Goal: Transaction & Acquisition: Download file/media

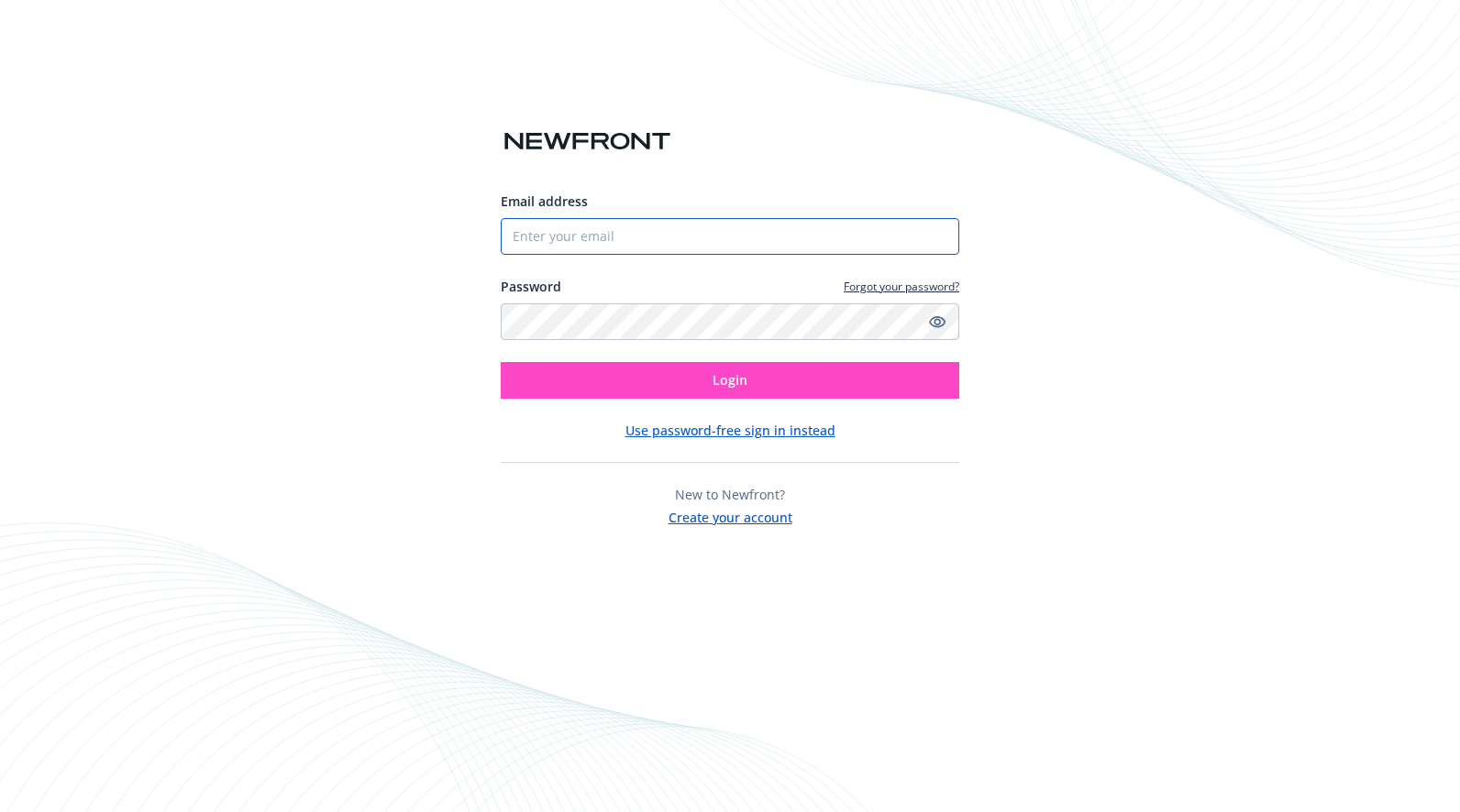
type input "[EMAIL_ADDRESS][DOMAIN_NAME]"
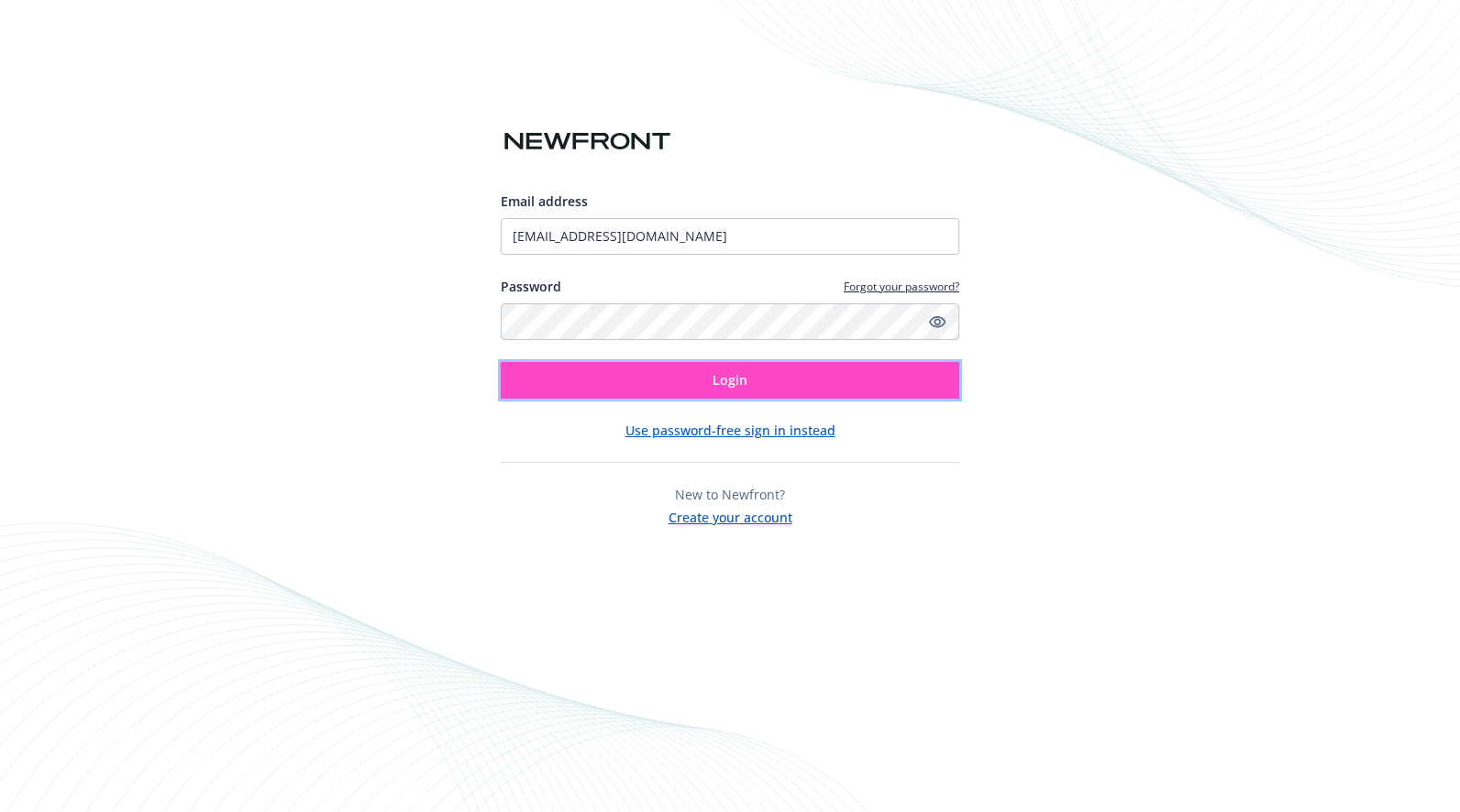
click at [632, 383] on button "Login" at bounding box center [730, 380] width 458 height 37
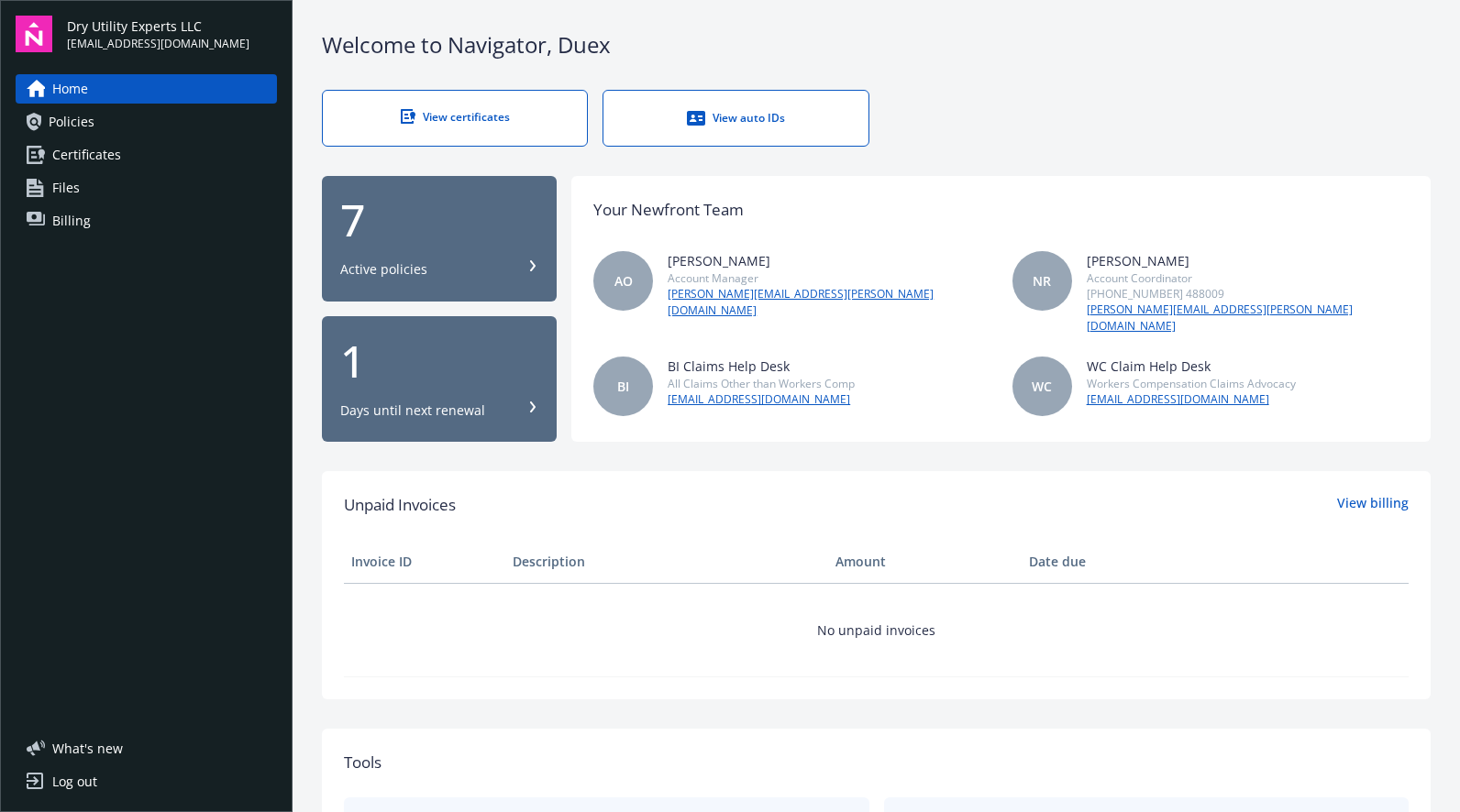
click at [499, 115] on div "View certificates" at bounding box center [455, 117] width 191 height 16
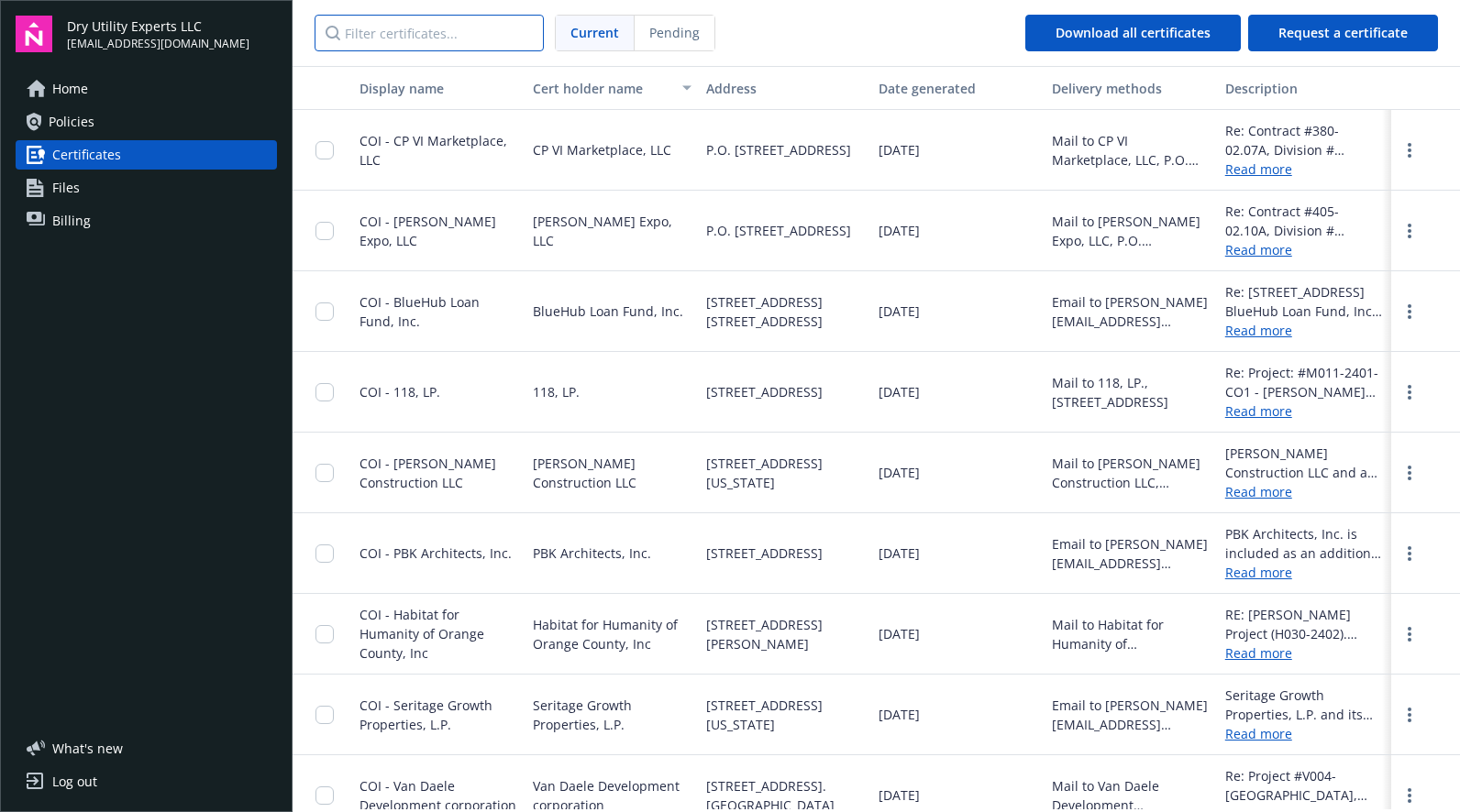
click at [433, 39] on input "Filter certificates..." at bounding box center [428, 33] width 229 height 37
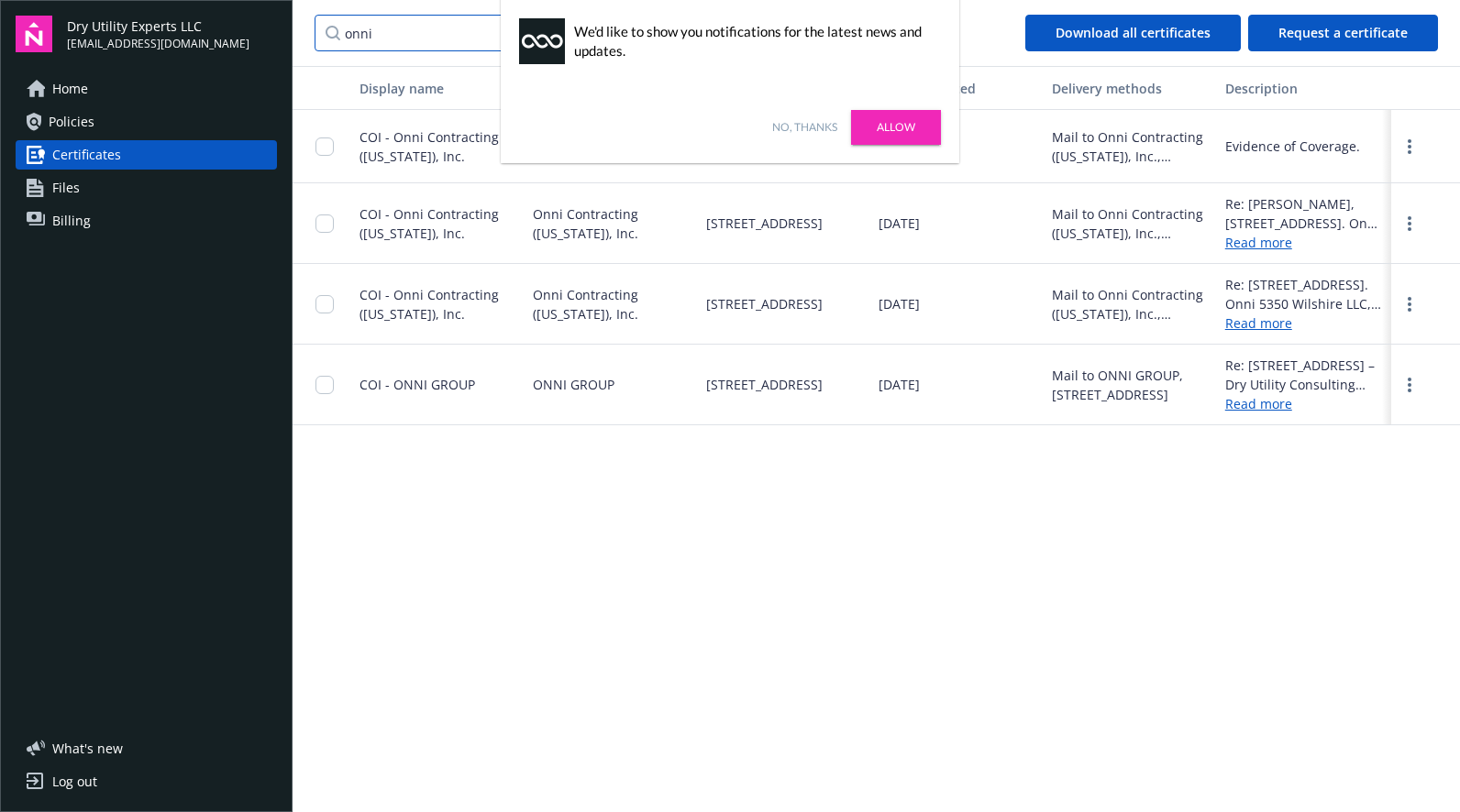
type input "onni"
click at [808, 127] on link "No, thanks" at bounding box center [805, 127] width 65 height 17
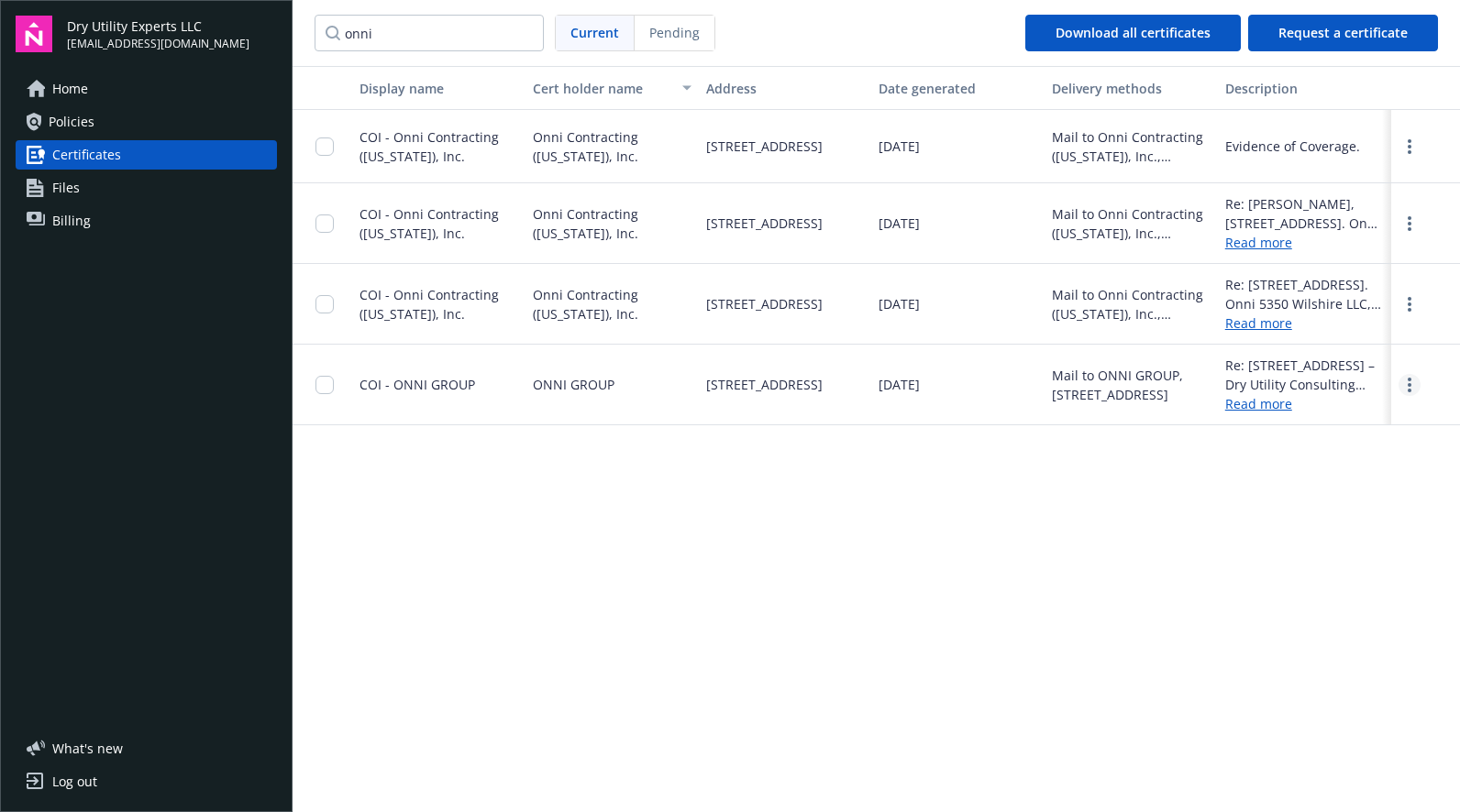
click at [1409, 387] on circle "more" at bounding box center [1409, 385] width 4 height 4
click at [1359, 435] on link "Download" at bounding box center [1358, 423] width 120 height 37
